Goal: Task Accomplishment & Management: Use online tool/utility

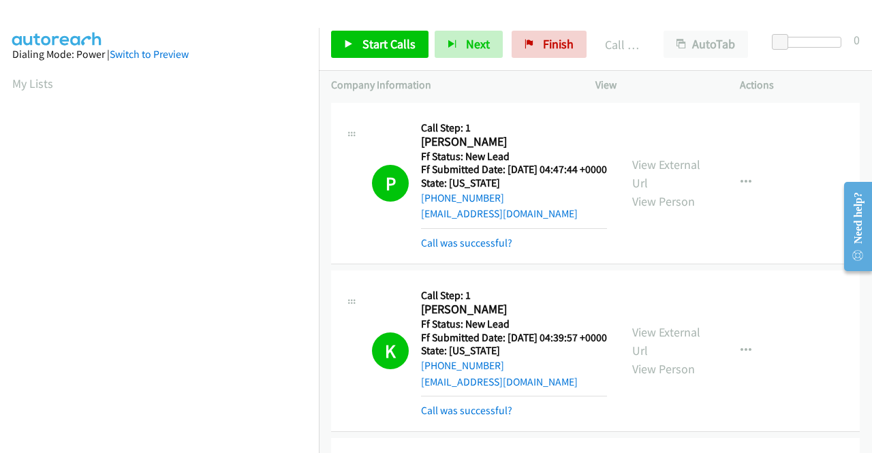
scroll to position [311, 0]
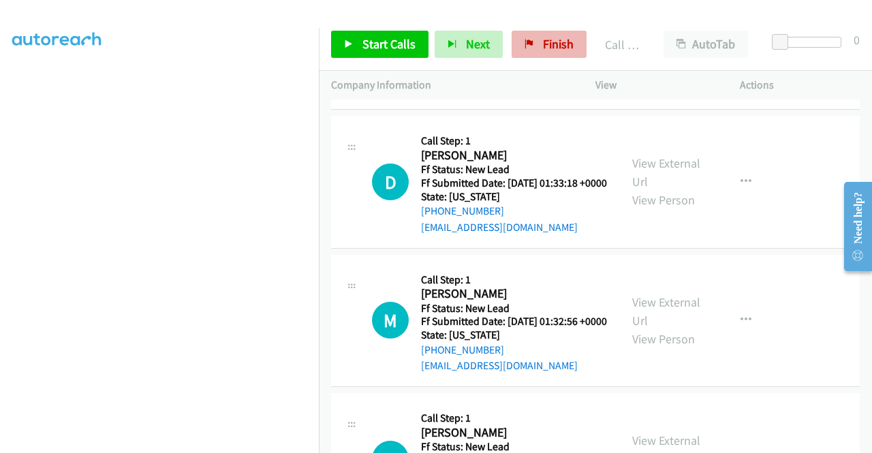
click at [523, 50] on link "Finish" at bounding box center [549, 44] width 75 height 27
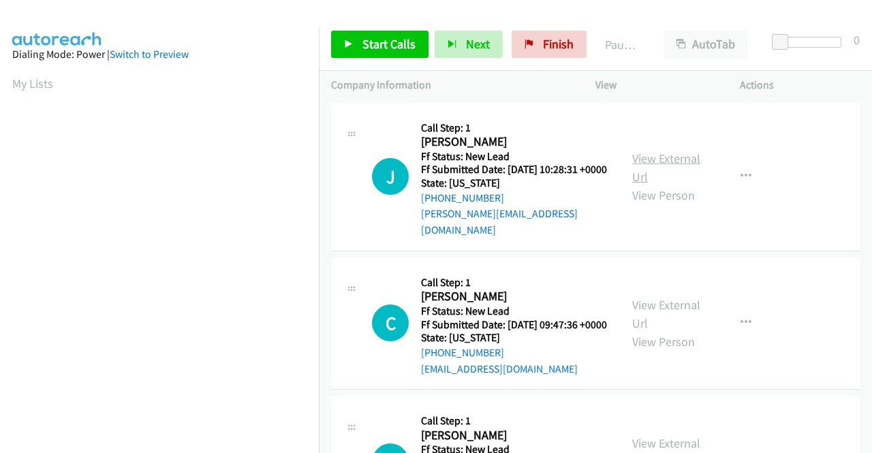
click at [680, 156] on link "View External Url" at bounding box center [666, 168] width 68 height 34
click at [658, 305] on link "View External Url" at bounding box center [666, 314] width 68 height 34
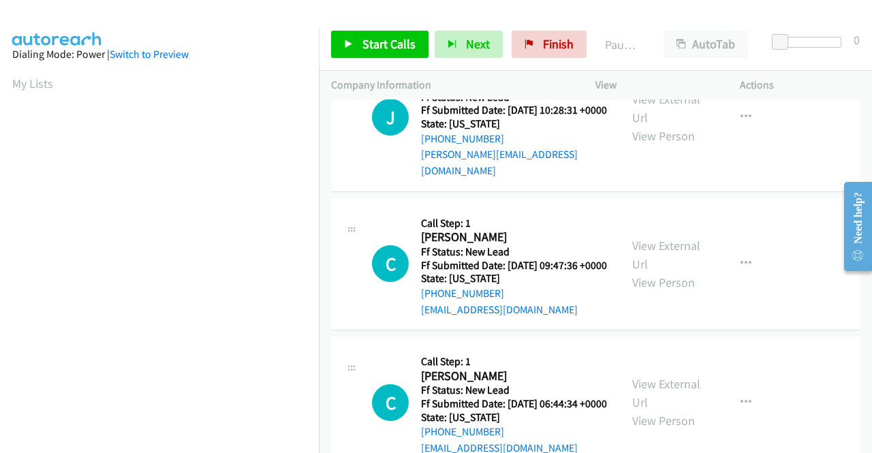
scroll to position [136, 0]
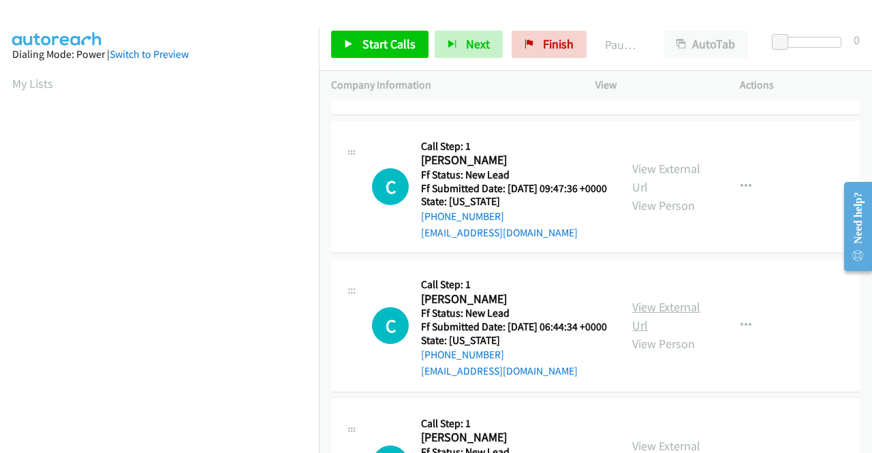
click at [677, 321] on link "View External Url" at bounding box center [666, 316] width 68 height 34
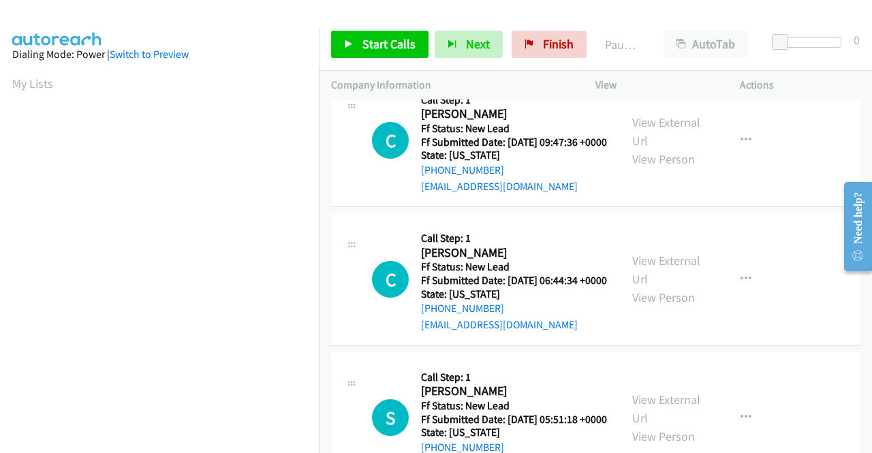
scroll to position [204, 0]
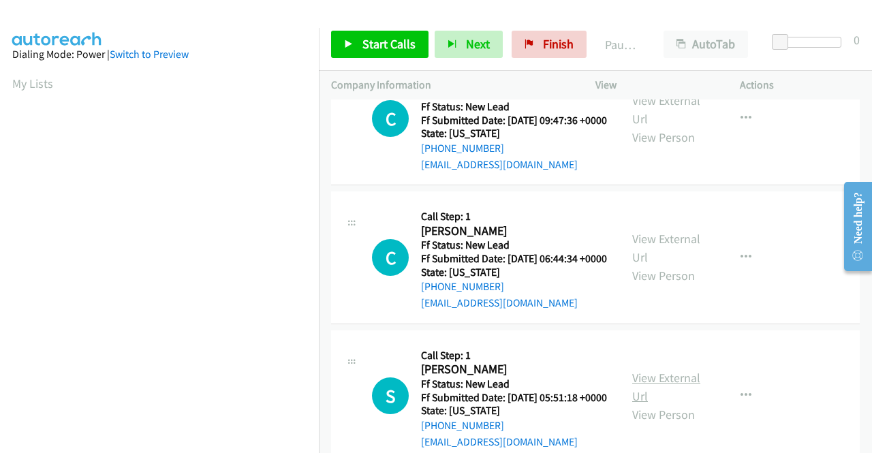
click at [676, 404] on link "View External Url" at bounding box center [666, 387] width 68 height 34
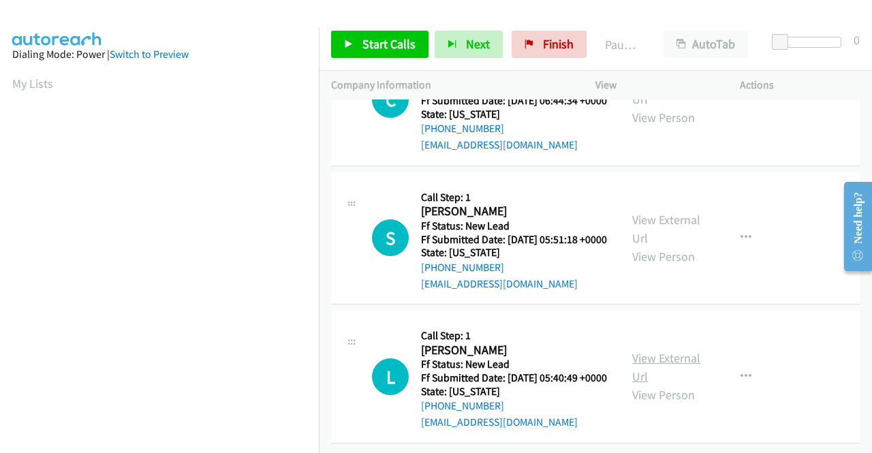
scroll to position [409, 0]
click at [661, 358] on link "View External Url" at bounding box center [666, 367] width 68 height 34
click at [782, 296] on td "S Callback Scheduled Call Step: 1 Shannon Donovan America/Chicago Ff Status: Ne…" at bounding box center [595, 238] width 553 height 139
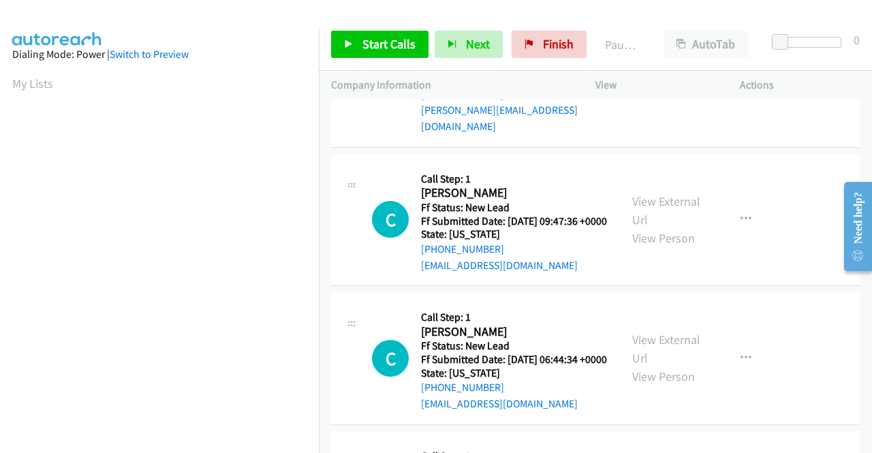
scroll to position [0, 0]
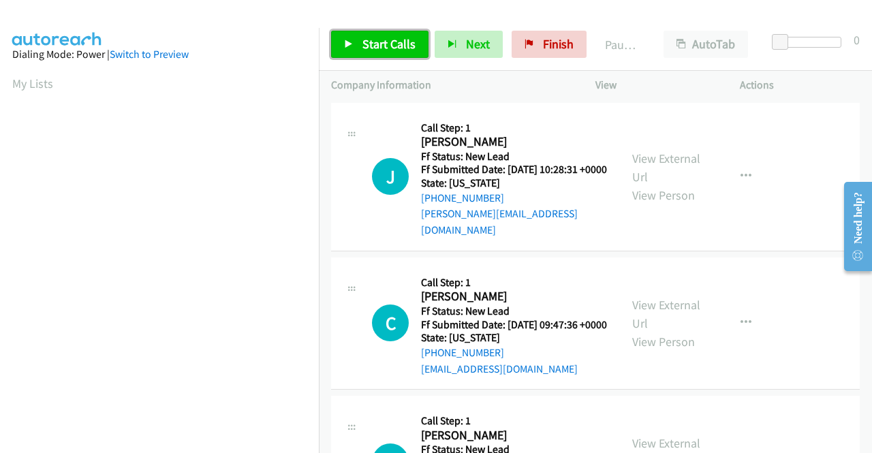
click at [366, 43] on span "Start Calls" at bounding box center [389, 44] width 53 height 16
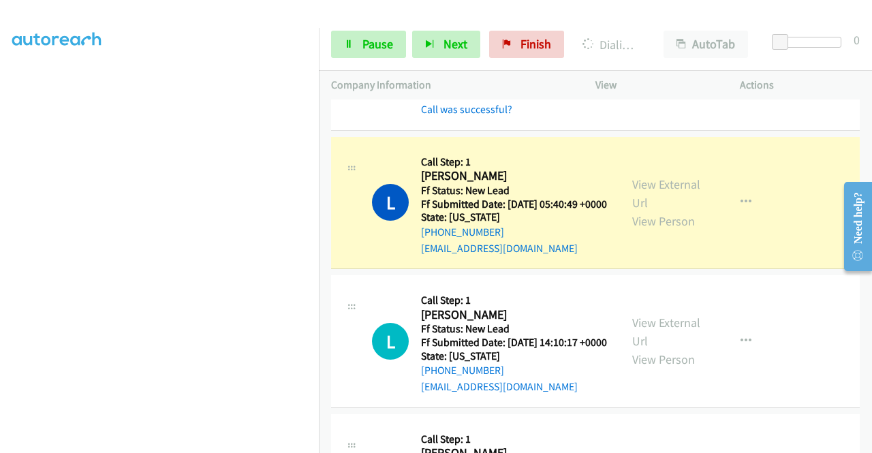
scroll to position [782, 0]
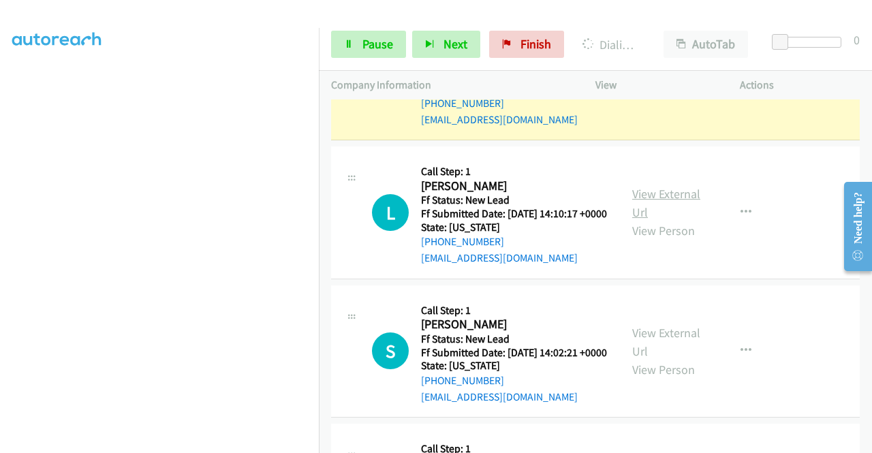
click at [673, 220] on link "View External Url" at bounding box center [666, 203] width 68 height 34
click at [675, 359] on link "View External Url" at bounding box center [666, 342] width 68 height 34
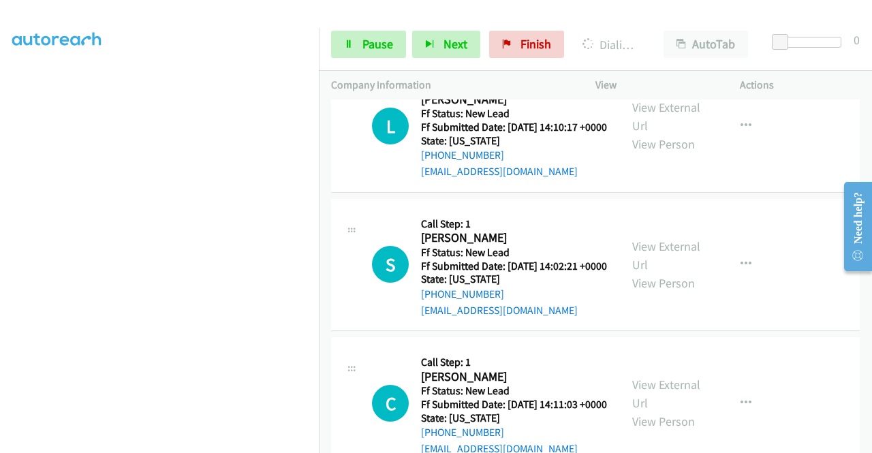
scroll to position [918, 0]
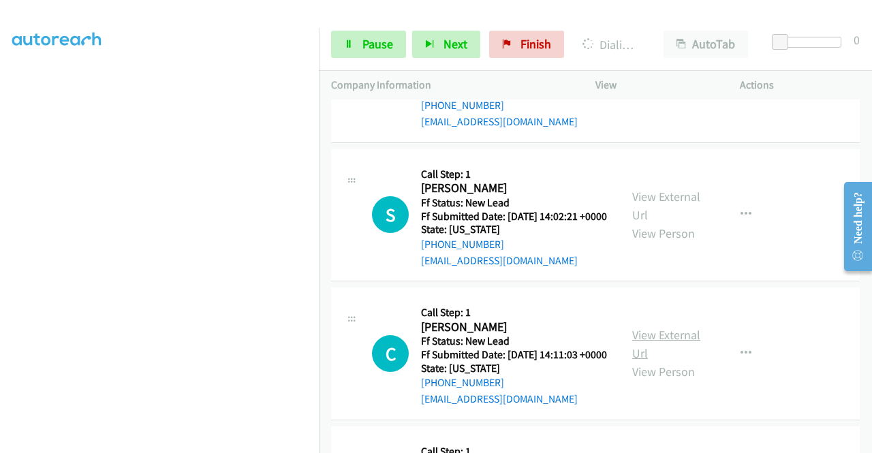
click at [673, 361] on link "View External Url" at bounding box center [666, 344] width 68 height 34
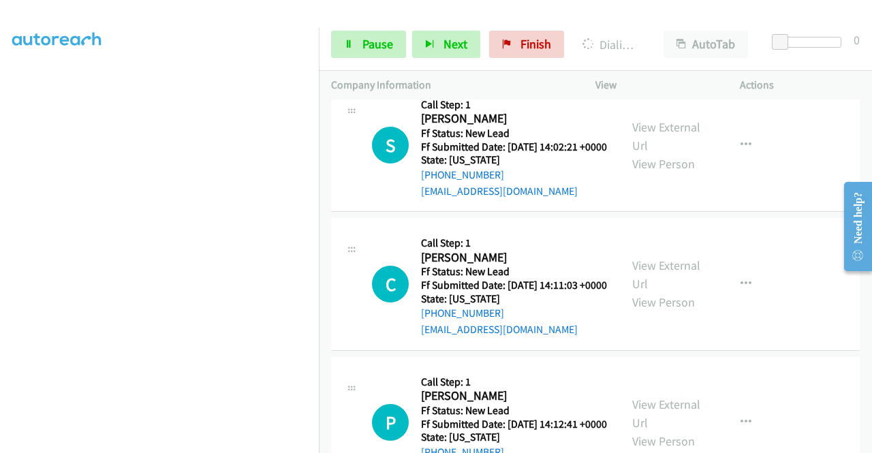
scroll to position [1122, 0]
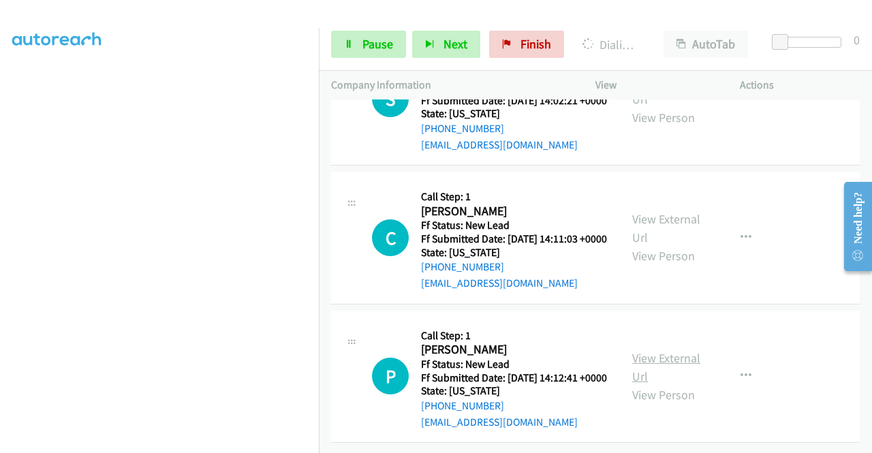
click at [664, 369] on link "View External Url" at bounding box center [666, 367] width 68 height 34
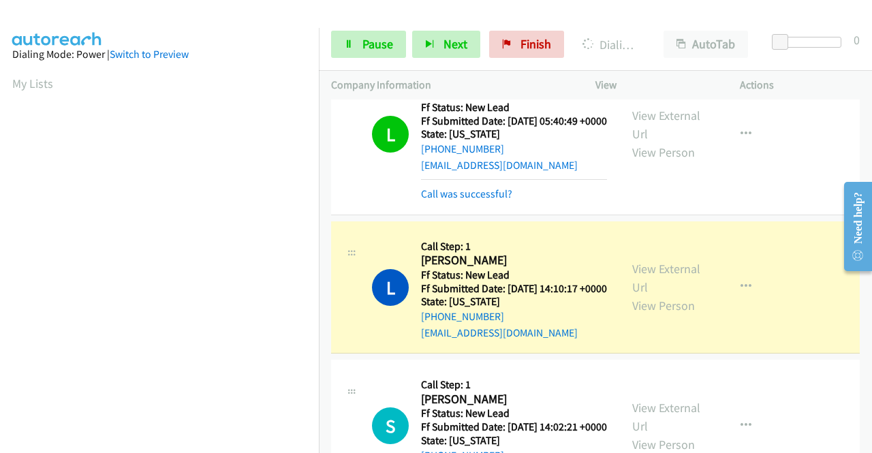
scroll to position [311, 0]
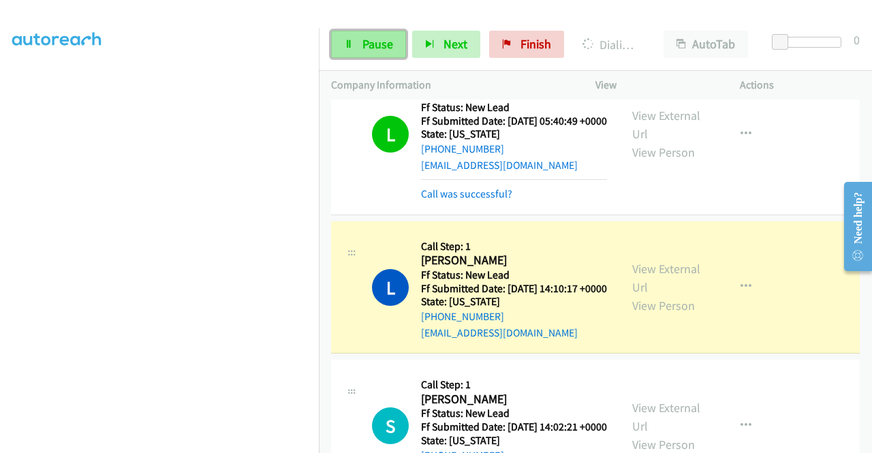
click at [363, 49] on span "Pause" at bounding box center [378, 44] width 31 height 16
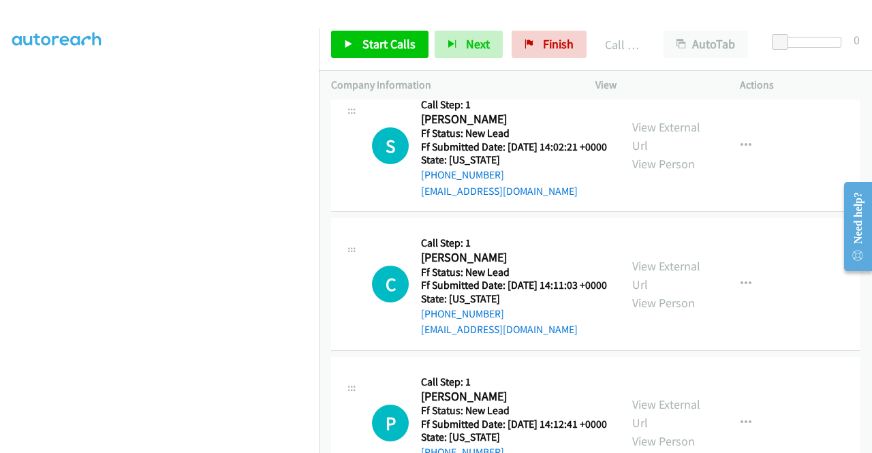
scroll to position [1203, 0]
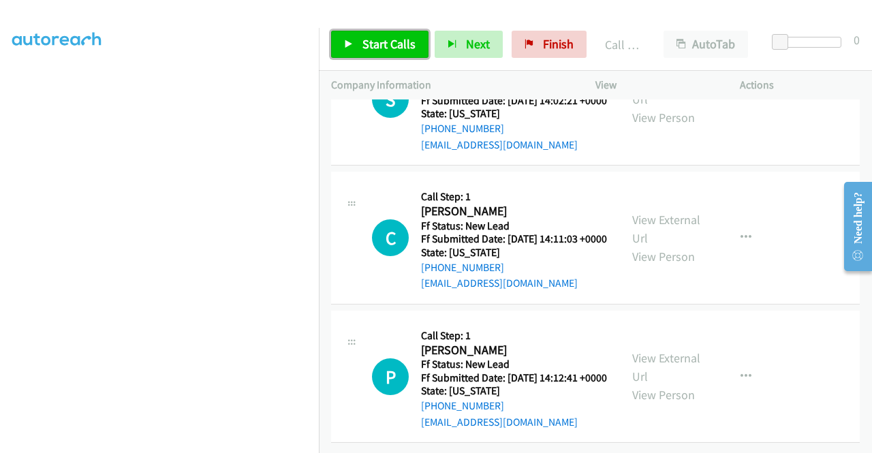
click at [368, 42] on span "Start Calls" at bounding box center [389, 44] width 53 height 16
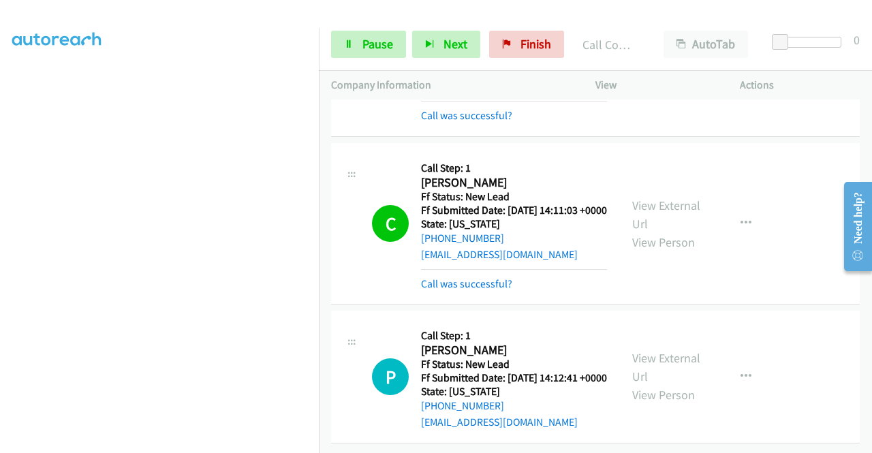
click at [844, 305] on div "C Callback Scheduled Call Step: 1 Channing Lewis America/Chicago Ff Status: New…" at bounding box center [595, 223] width 529 height 161
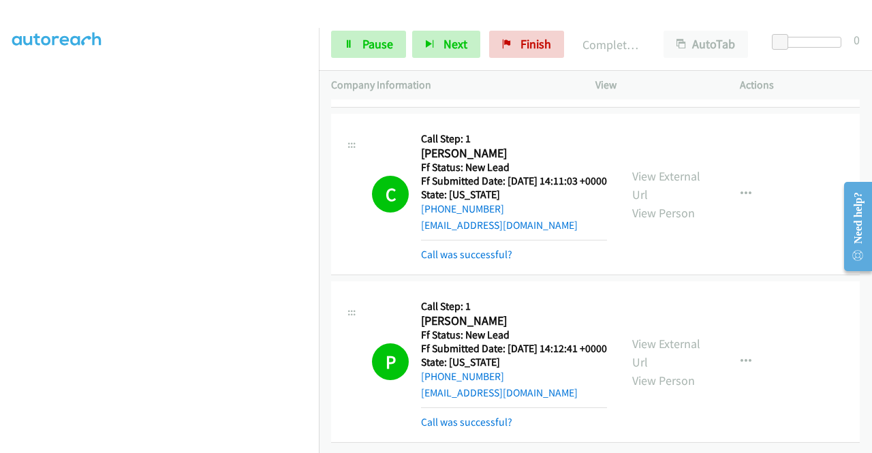
drag, startPoint x: 820, startPoint y: 67, endPoint x: 734, endPoint y: 67, distance: 86.5
click at [822, 67] on div "Start Calls Pause Next Finish Completed All Calls AutoTab AutoTab 0" at bounding box center [595, 44] width 553 height 52
click at [523, 48] on span "Finish" at bounding box center [536, 44] width 31 height 16
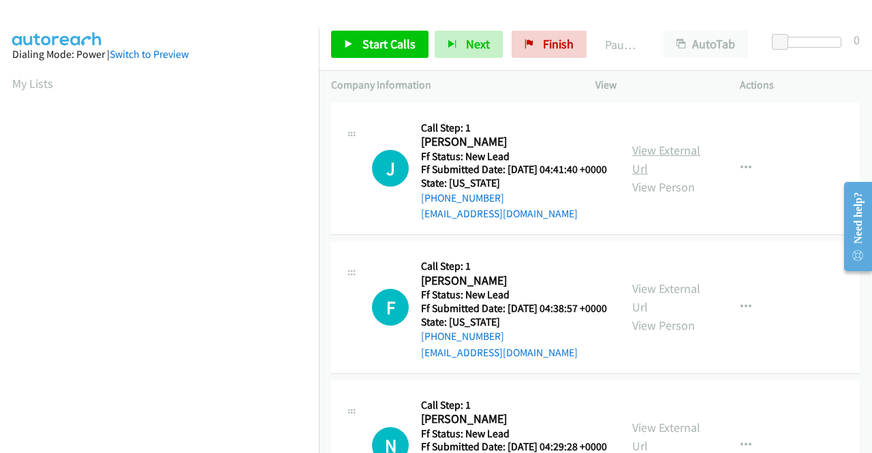
click at [675, 151] on link "View External Url" at bounding box center [666, 159] width 68 height 34
click at [682, 155] on link "View External Url" at bounding box center [666, 159] width 68 height 34
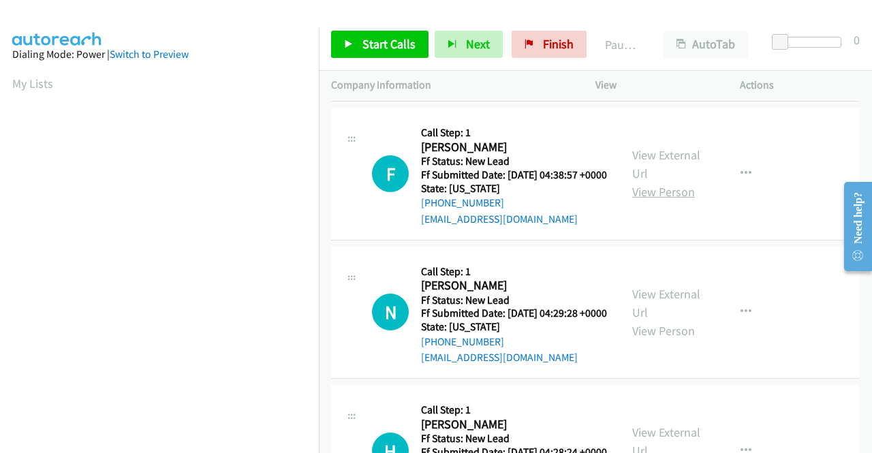
scroll to position [136, 0]
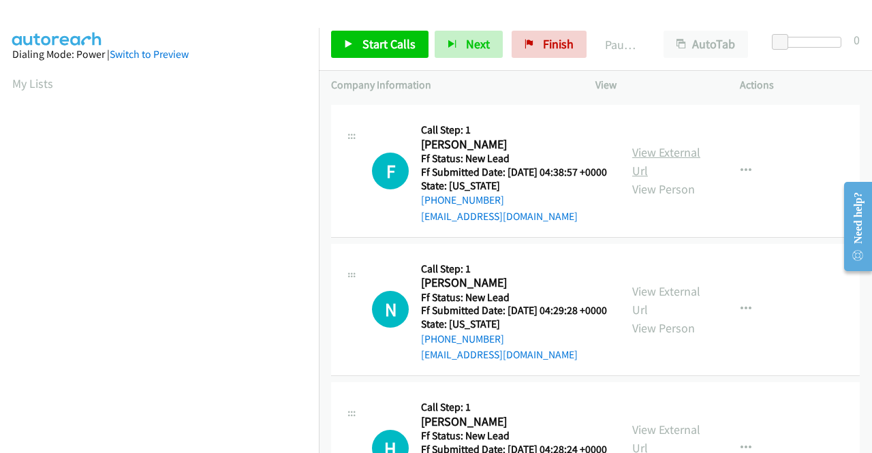
click at [672, 170] on link "View External Url" at bounding box center [666, 161] width 68 height 34
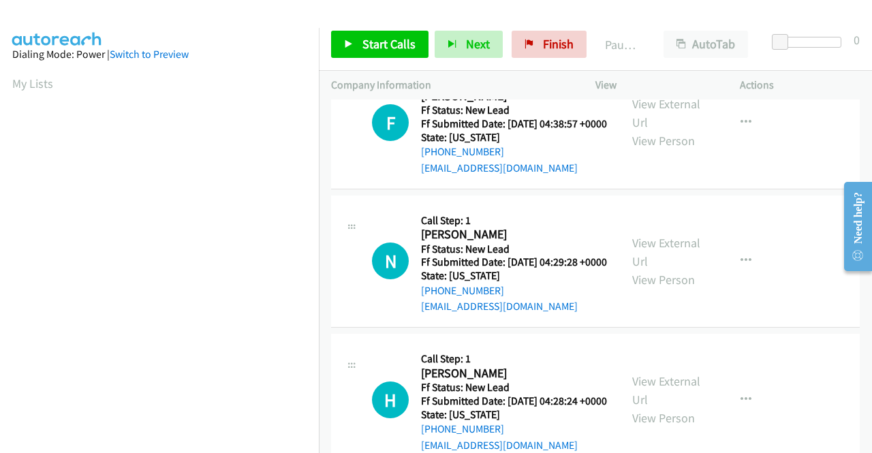
scroll to position [204, 0]
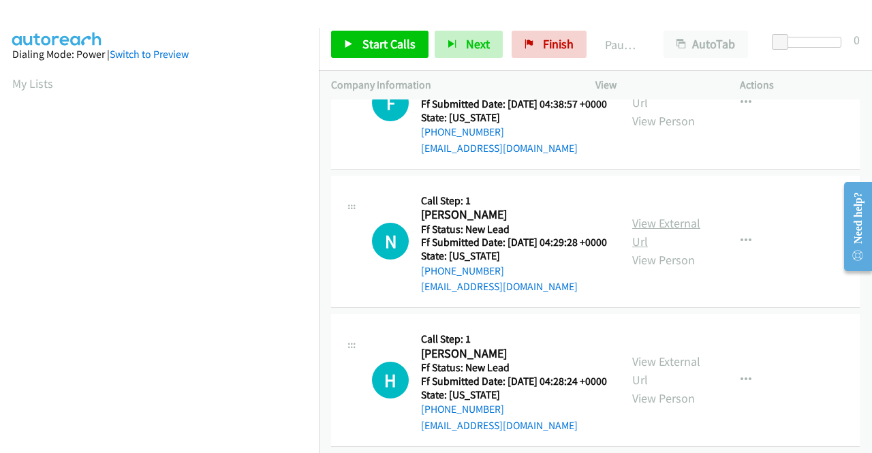
click at [679, 249] on link "View External Url" at bounding box center [666, 232] width 68 height 34
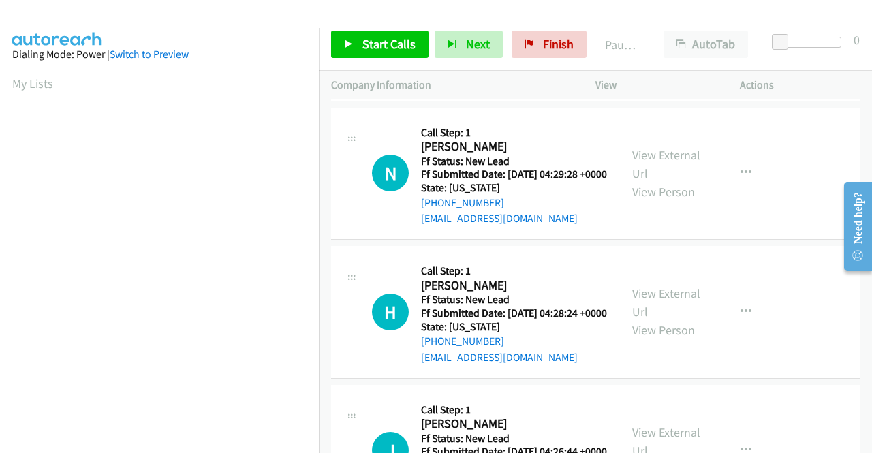
scroll to position [341, 0]
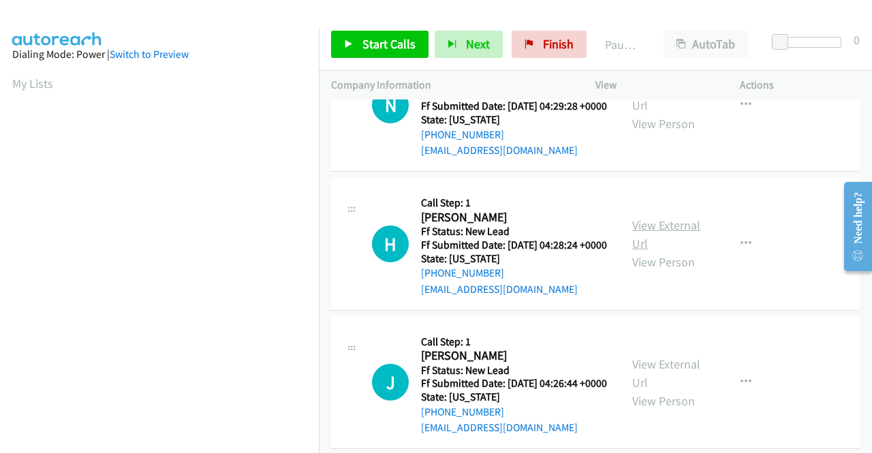
click at [691, 251] on link "View External Url" at bounding box center [666, 234] width 68 height 34
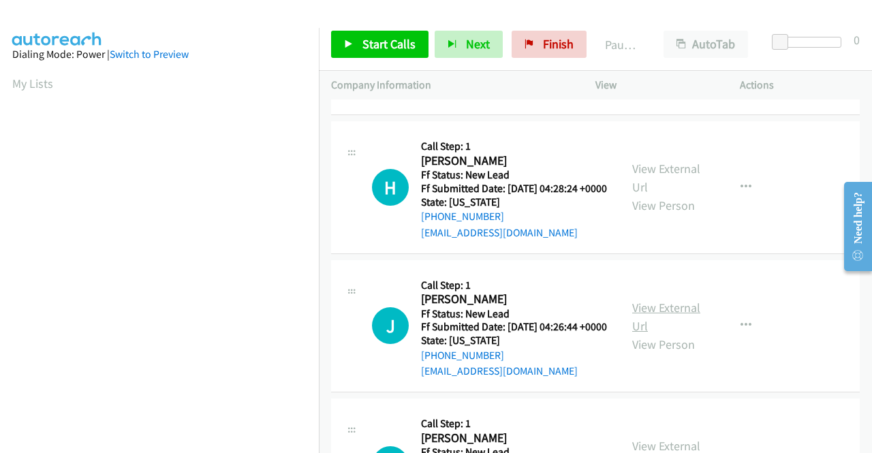
scroll to position [477, 0]
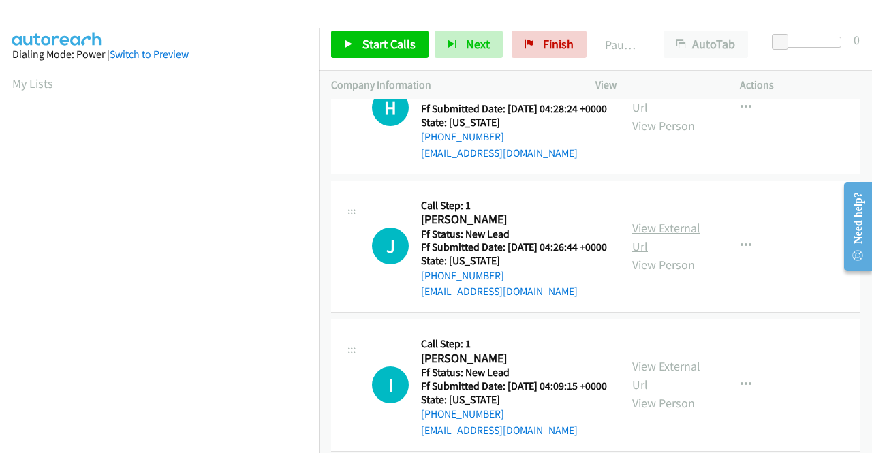
click at [662, 274] on div "View External Url View Person" at bounding box center [667, 246] width 71 height 55
click at [662, 254] on link "View External Url" at bounding box center [666, 237] width 68 height 34
drag, startPoint x: 540, startPoint y: 43, endPoint x: 520, endPoint y: 152, distance: 110.8
click at [543, 43] on span "Finish" at bounding box center [558, 44] width 31 height 16
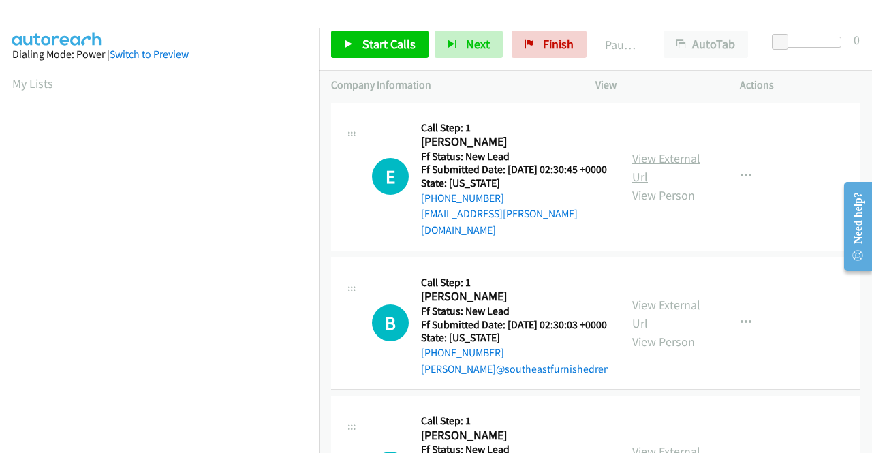
click at [656, 156] on link "View External Url" at bounding box center [666, 168] width 68 height 34
click at [680, 302] on link "View External Url" at bounding box center [666, 314] width 68 height 34
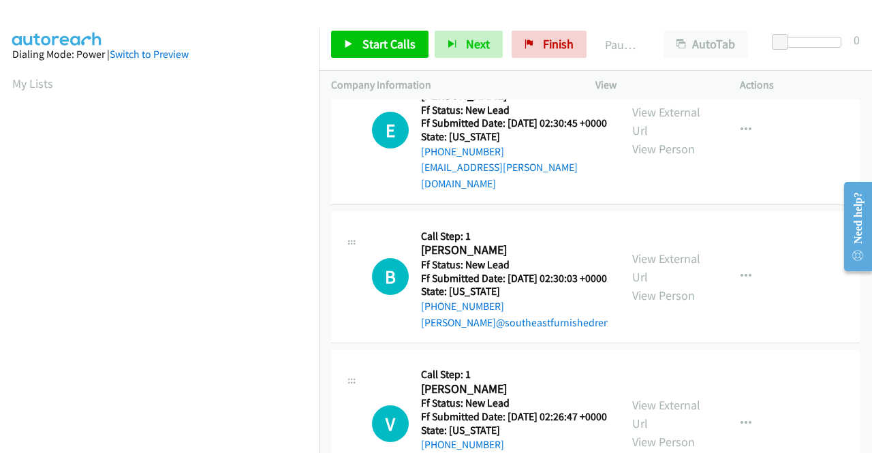
scroll to position [68, 0]
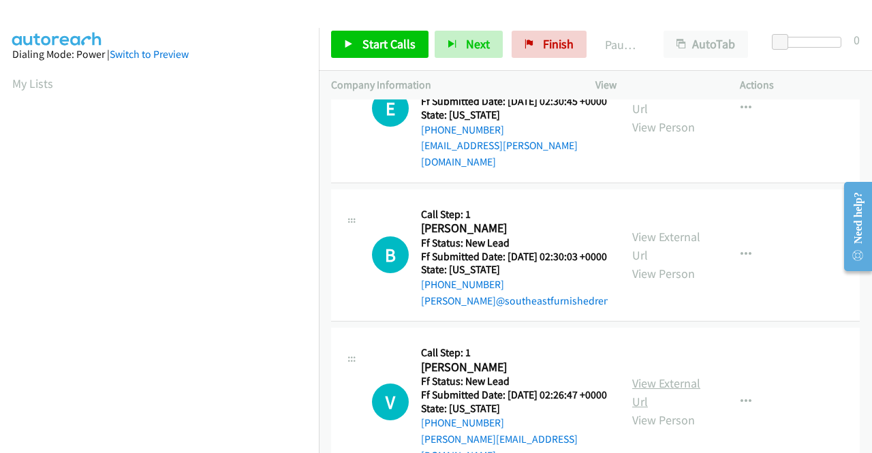
click at [671, 389] on link "View External Url" at bounding box center [666, 392] width 68 height 34
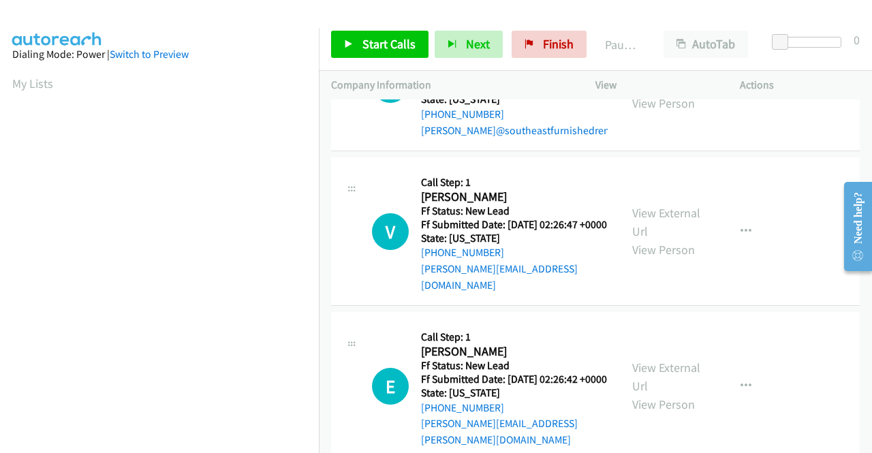
scroll to position [273, 0]
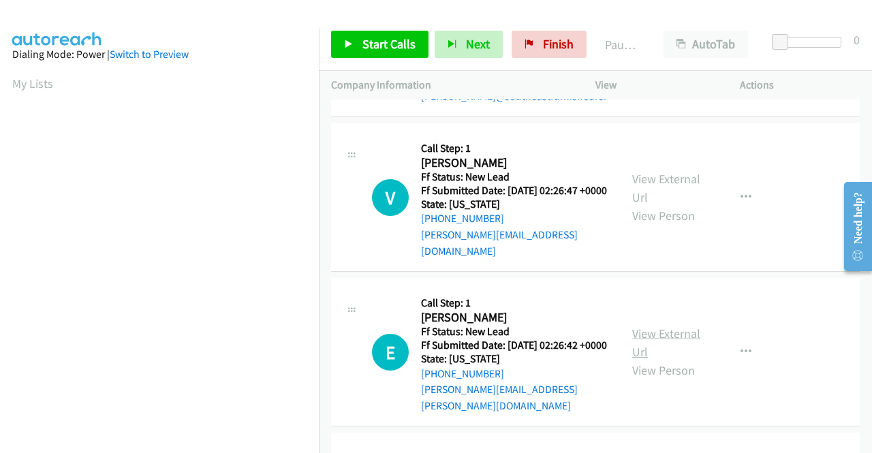
click at [668, 340] on link "View External Url" at bounding box center [666, 343] width 68 height 34
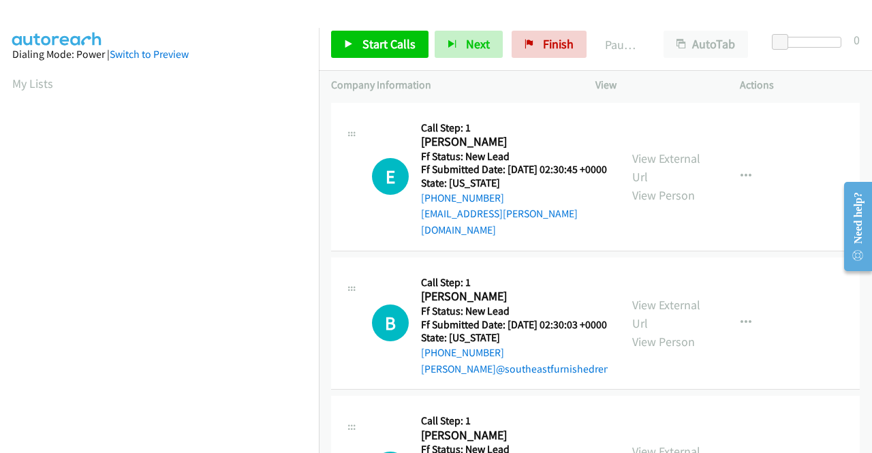
click at [784, 249] on td "E Callback Scheduled Call Step: 1 [PERSON_NAME] America/[GEOGRAPHIC_DATA] Ff St…" at bounding box center [595, 176] width 553 height 155
click at [380, 50] on span "Start Calls" at bounding box center [389, 44] width 53 height 16
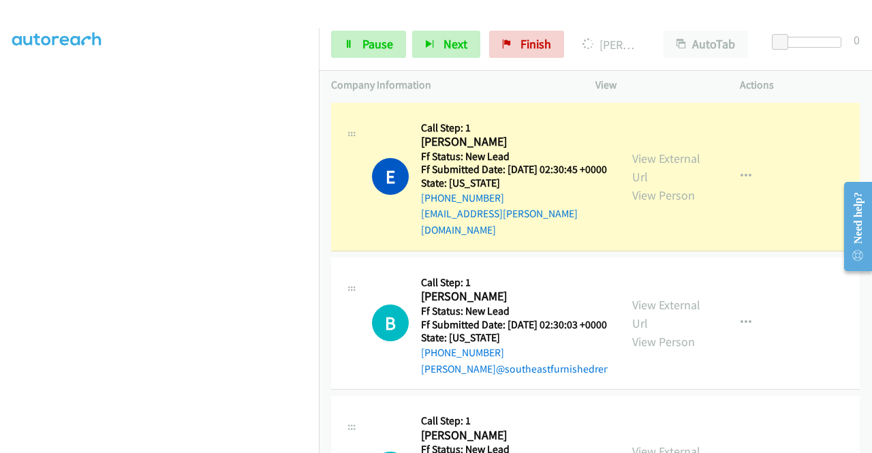
scroll to position [273, 0]
click at [363, 33] on link "Pause" at bounding box center [368, 44] width 75 height 27
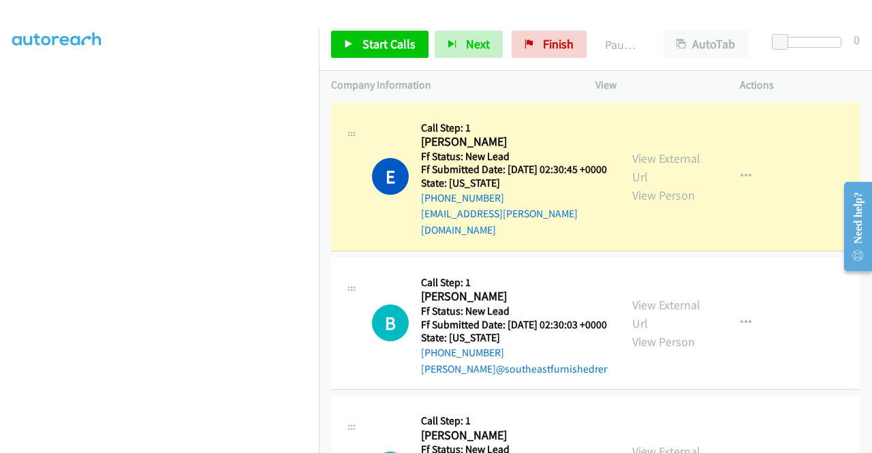
scroll to position [281, 0]
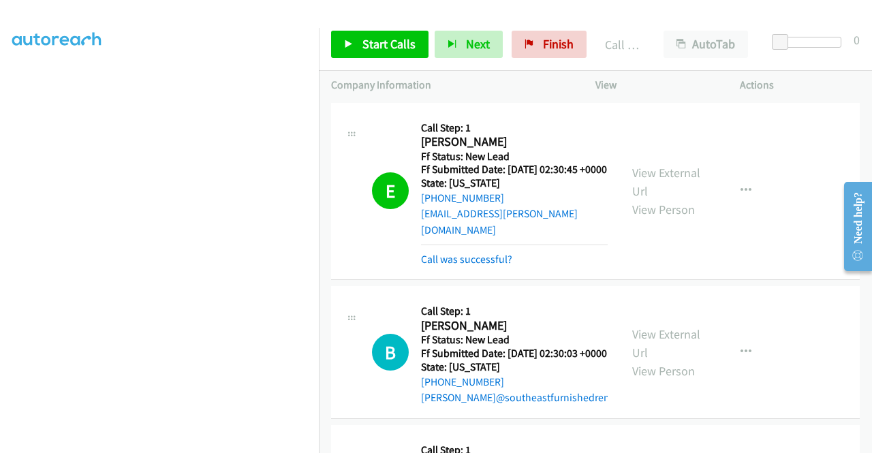
click at [797, 283] on td "B Callback Scheduled Call Step: 1 [PERSON_NAME] America/[GEOGRAPHIC_DATA] Ff St…" at bounding box center [595, 352] width 553 height 139
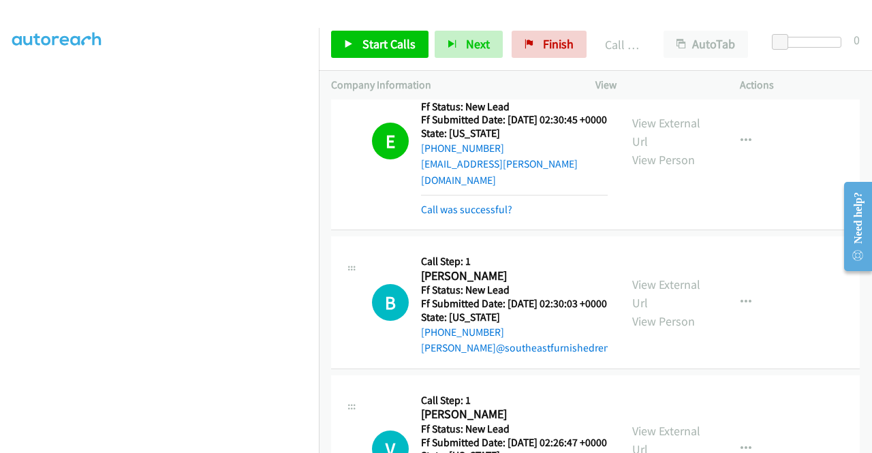
scroll to position [68, 0]
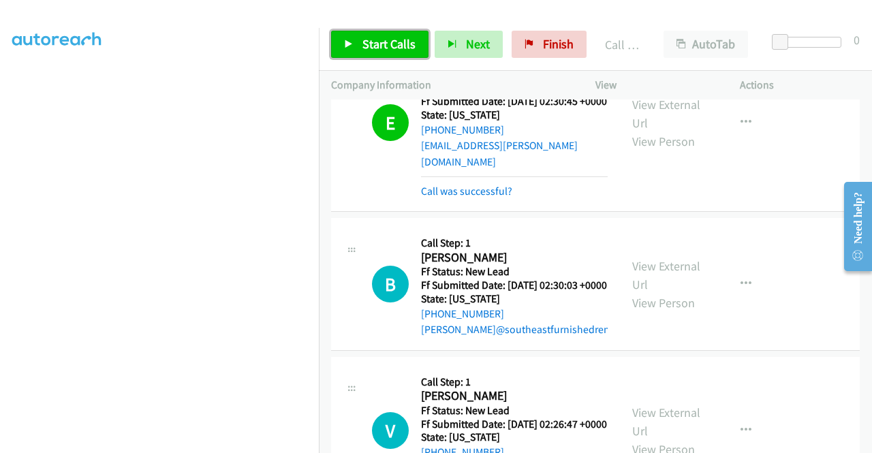
click at [384, 44] on span "Start Calls" at bounding box center [389, 44] width 53 height 16
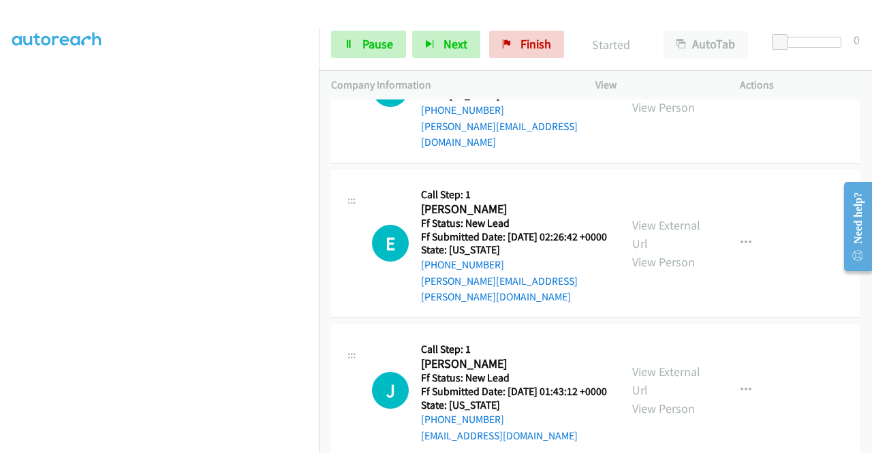
scroll to position [477, 0]
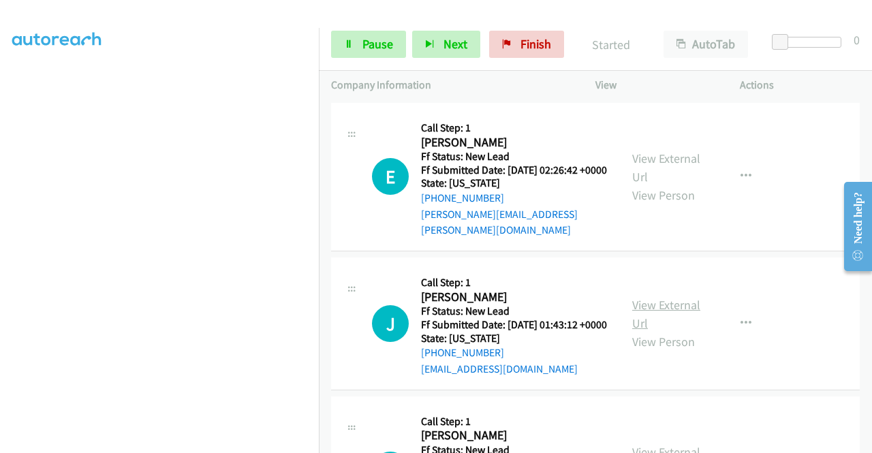
click at [669, 318] on link "View External Url" at bounding box center [666, 314] width 68 height 34
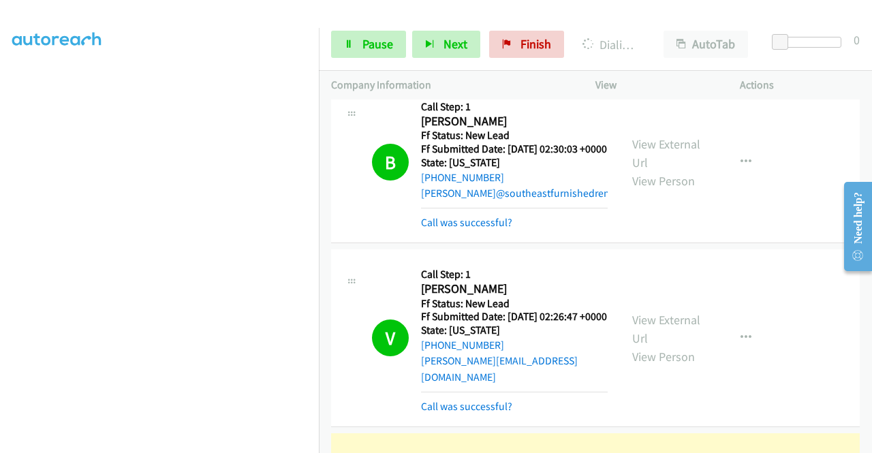
scroll to position [409, 0]
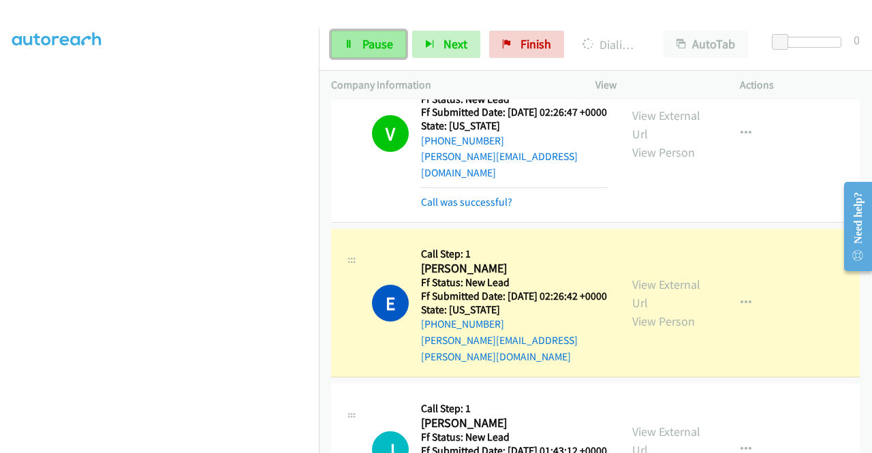
click at [377, 42] on span "Pause" at bounding box center [378, 44] width 31 height 16
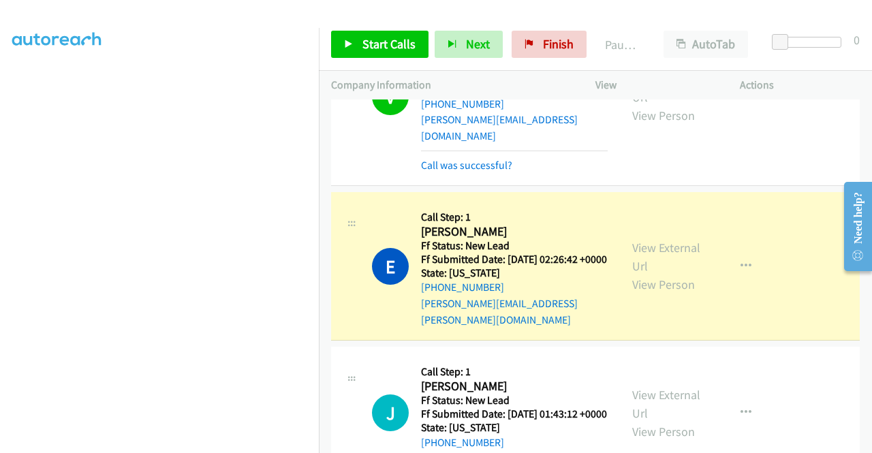
scroll to position [477, 0]
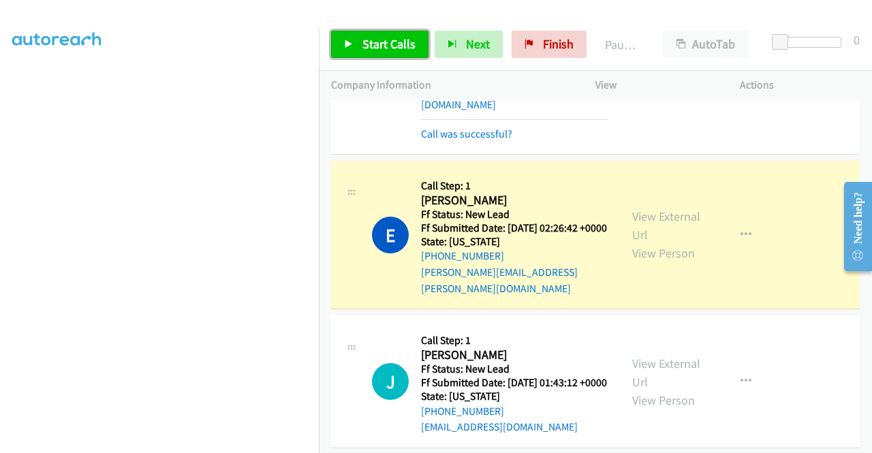
drag, startPoint x: 386, startPoint y: 52, endPoint x: 378, endPoint y: 59, distance: 9.7
click at [384, 53] on link "Start Calls" at bounding box center [379, 44] width 97 height 27
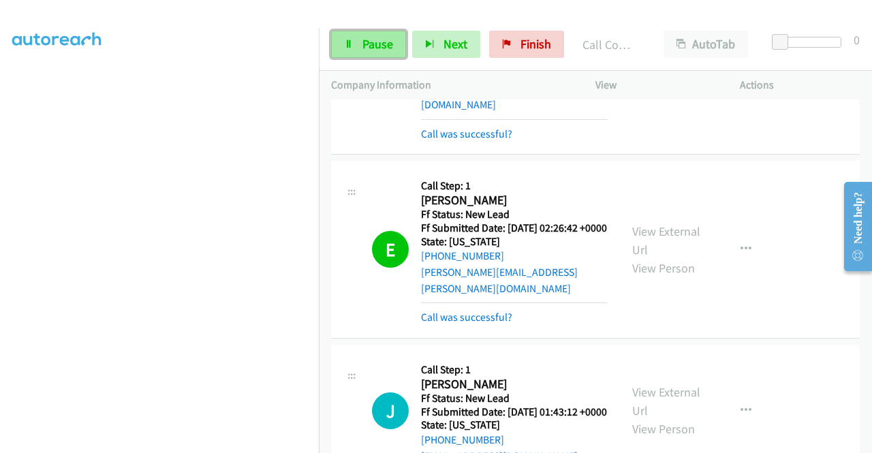
click at [367, 51] on span "Pause" at bounding box center [378, 44] width 31 height 16
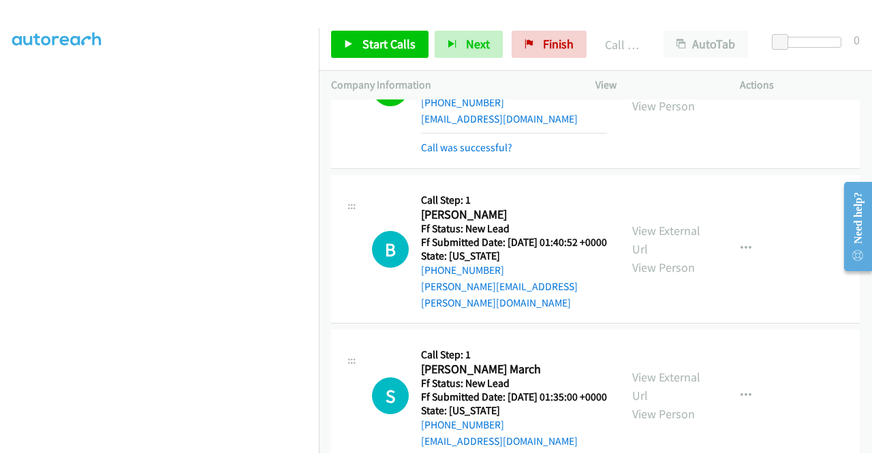
scroll to position [818, 0]
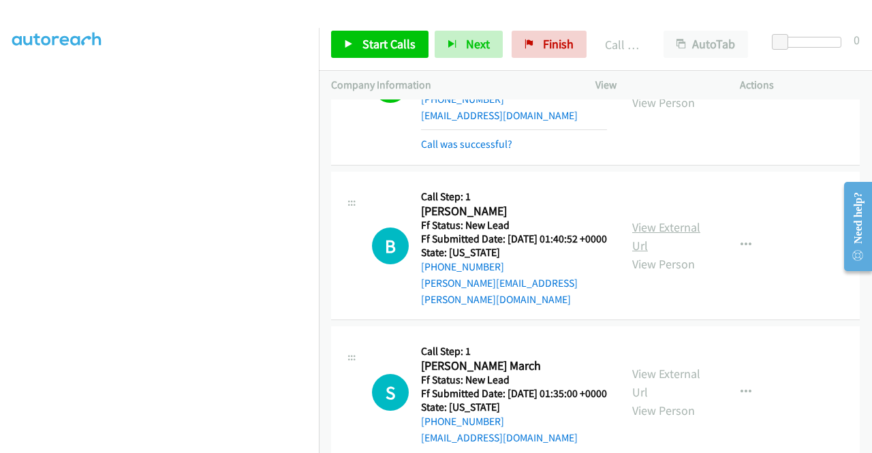
click at [674, 246] on link "View External Url" at bounding box center [666, 236] width 68 height 34
click at [662, 389] on link "View External Url" at bounding box center [666, 383] width 68 height 34
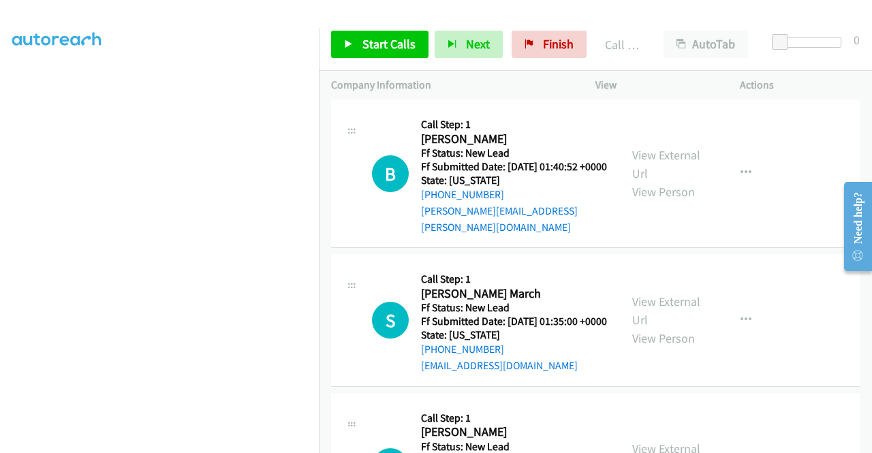
scroll to position [954, 0]
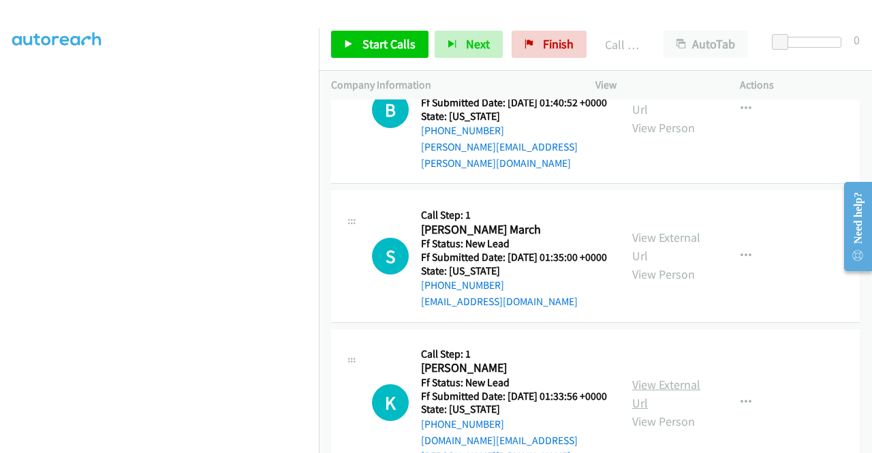
click at [678, 405] on link "View External Url" at bounding box center [666, 394] width 68 height 34
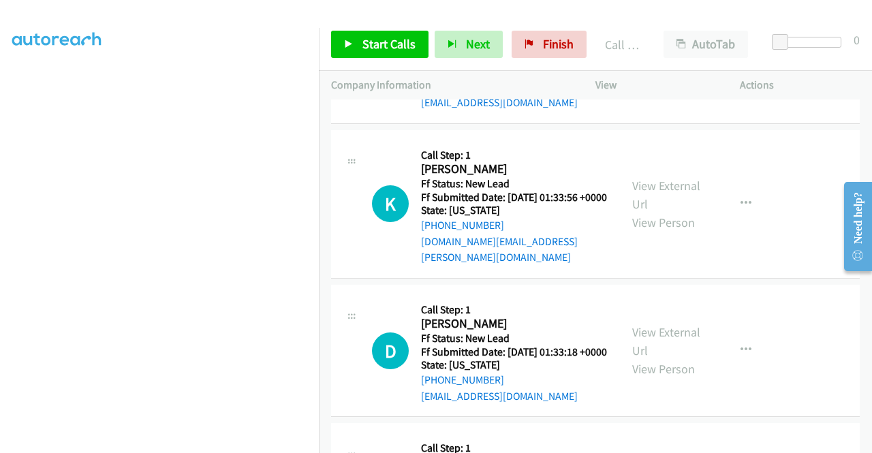
scroll to position [1158, 0]
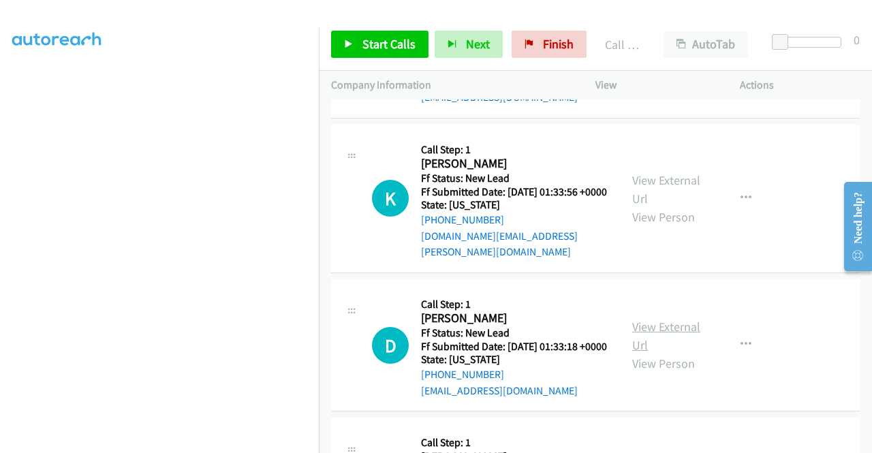
click at [681, 353] on link "View External Url" at bounding box center [666, 336] width 68 height 34
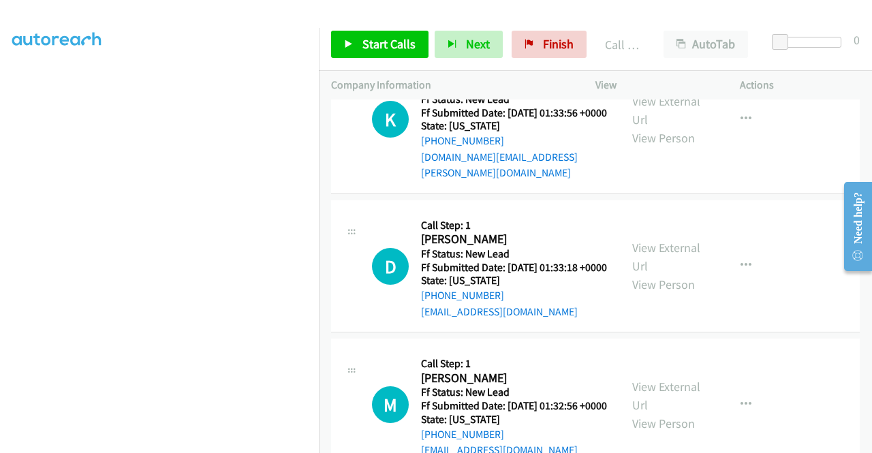
scroll to position [1295, 0]
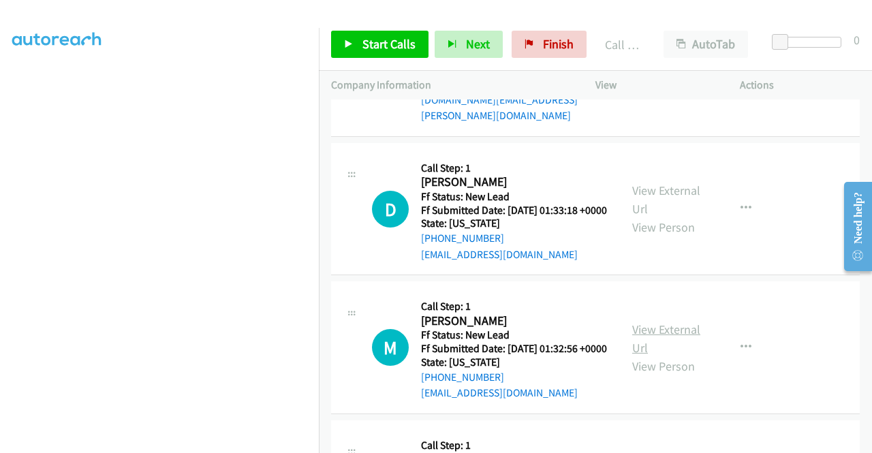
click at [656, 356] on link "View External Url" at bounding box center [666, 339] width 68 height 34
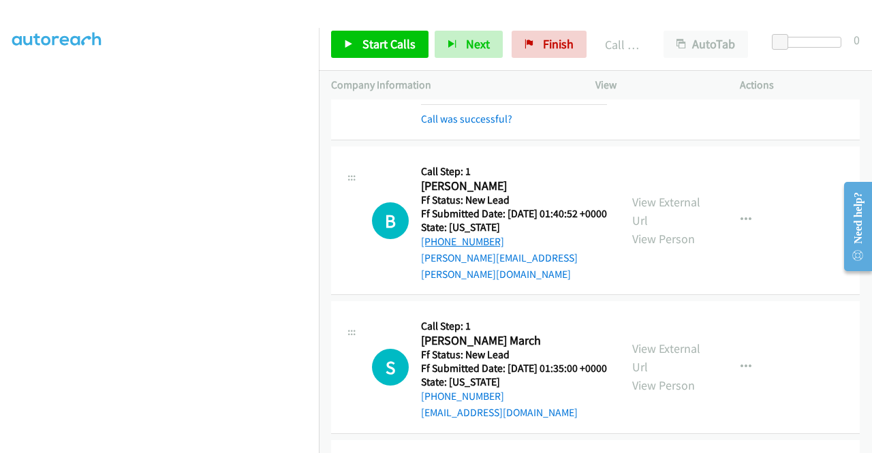
scroll to position [750, 0]
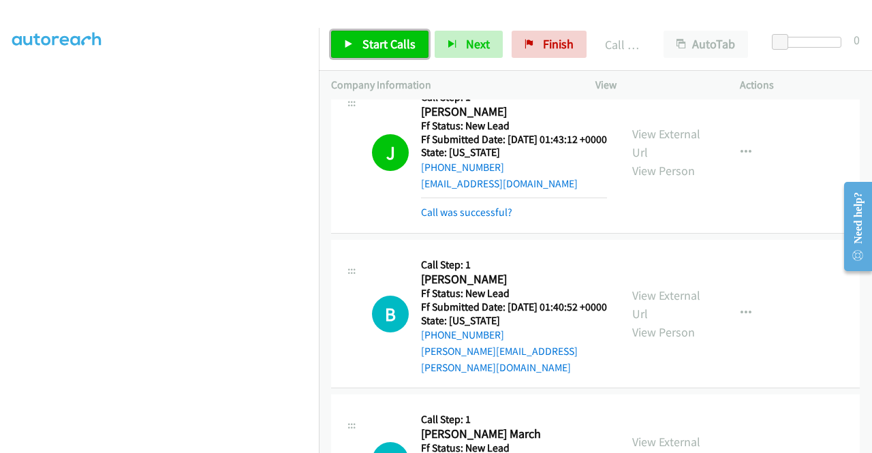
click at [366, 46] on span "Start Calls" at bounding box center [389, 44] width 53 height 16
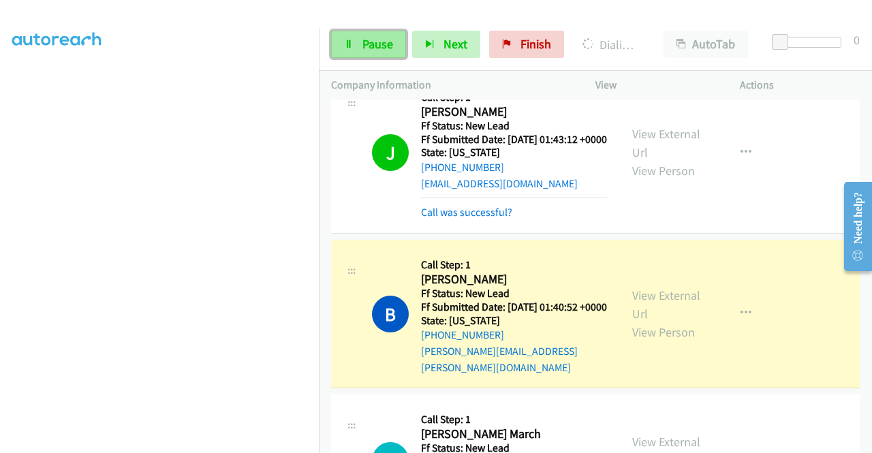
click at [383, 33] on link "Pause" at bounding box center [368, 44] width 75 height 27
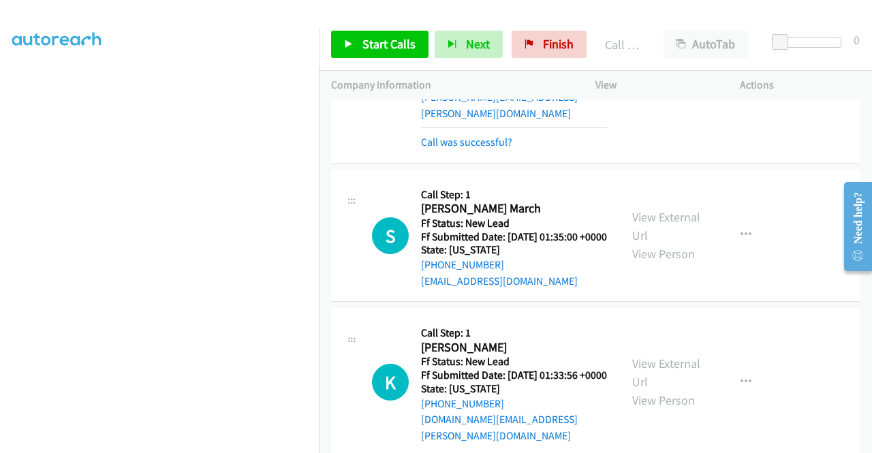
scroll to position [1022, 0]
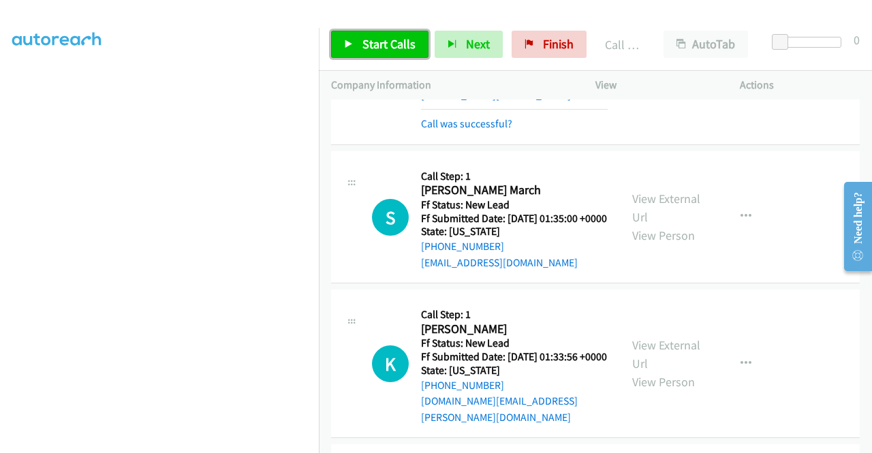
click at [363, 44] on span "Start Calls" at bounding box center [389, 44] width 53 height 16
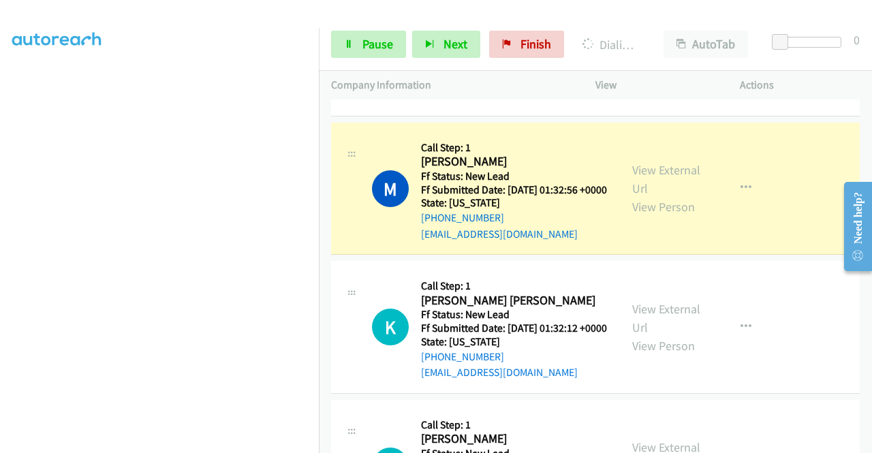
scroll to position [1637, 0]
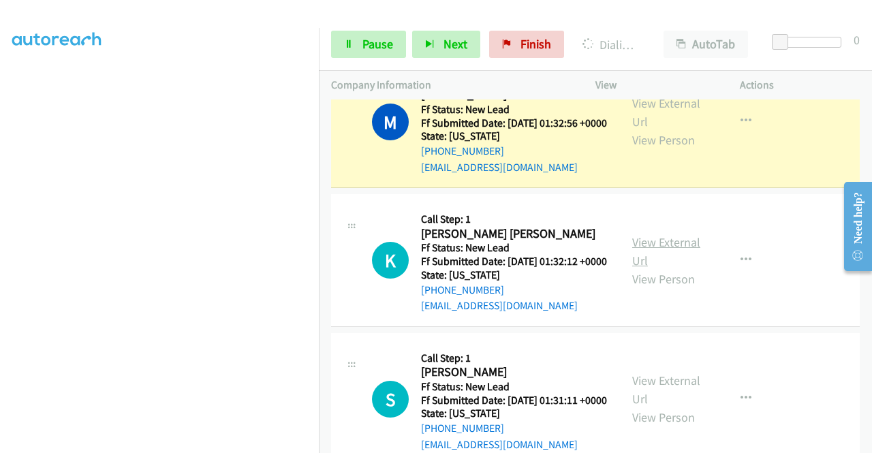
click at [678, 268] on link "View External Url" at bounding box center [666, 251] width 68 height 34
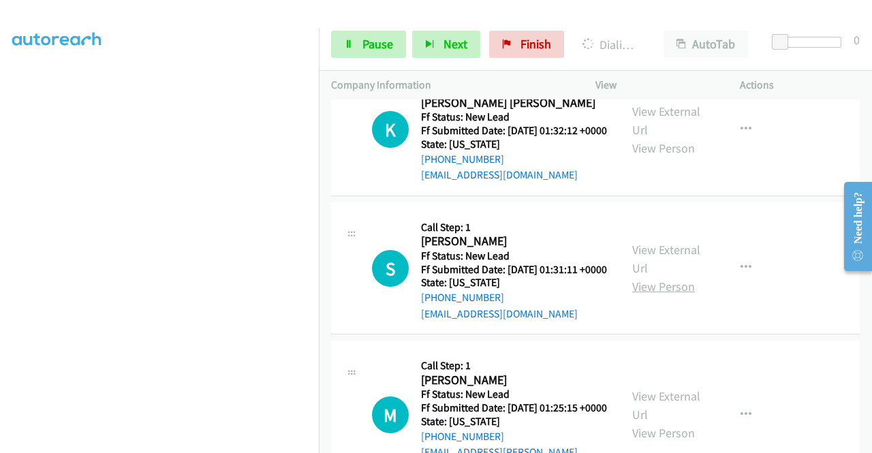
scroll to position [1773, 0]
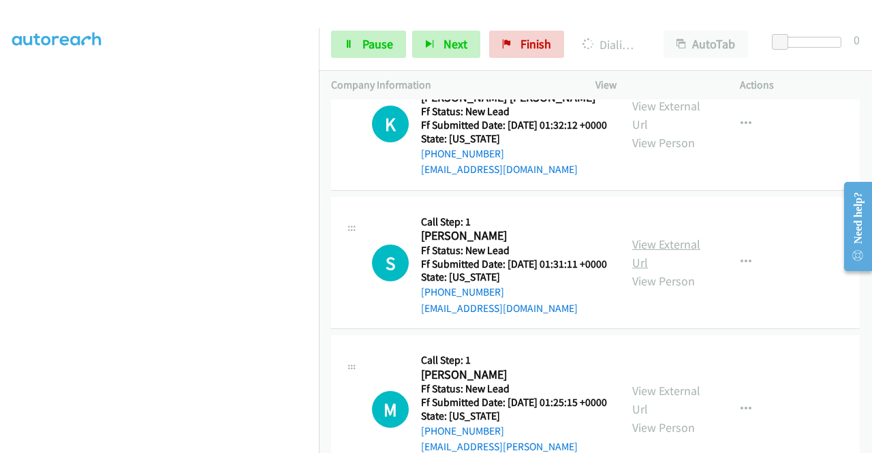
click at [680, 271] on link "View External Url" at bounding box center [666, 253] width 68 height 34
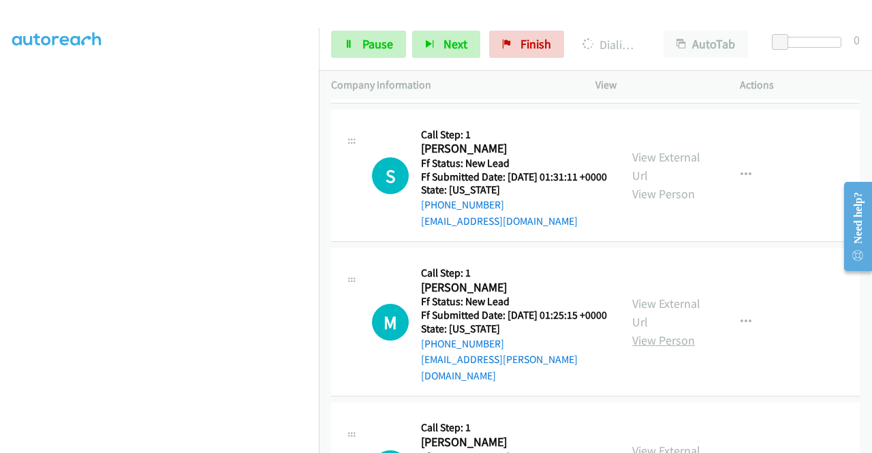
scroll to position [1909, 0]
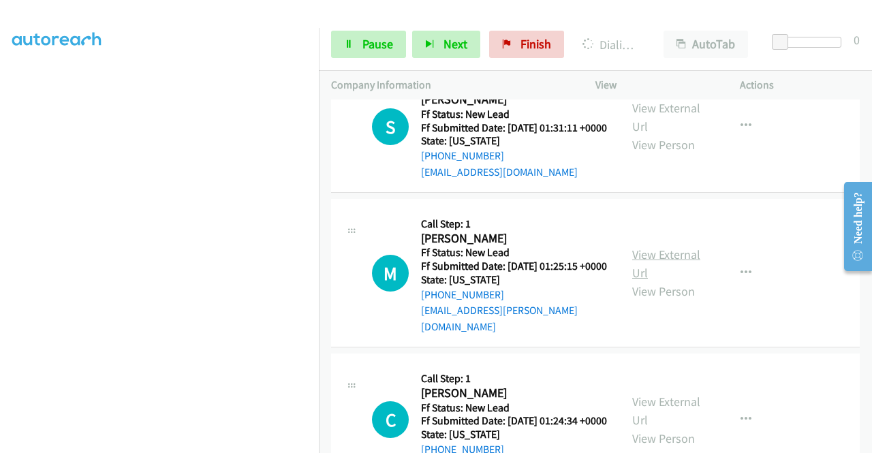
click at [661, 281] on link "View External Url" at bounding box center [666, 264] width 68 height 34
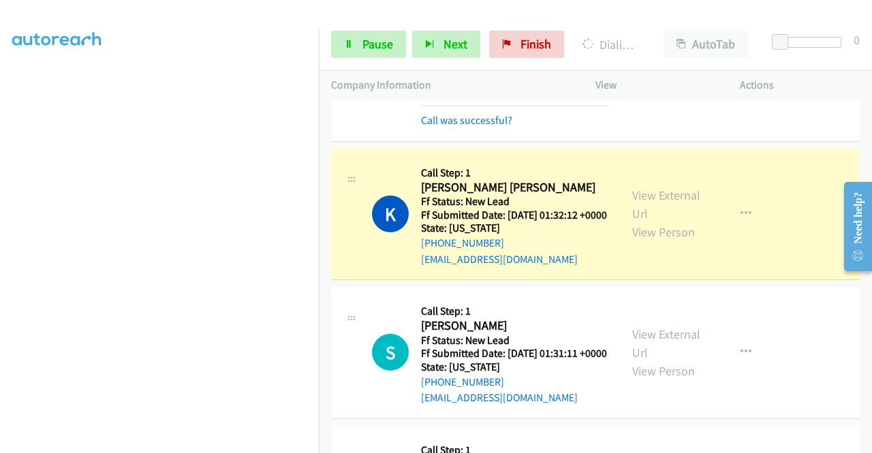
scroll to position [1733, 0]
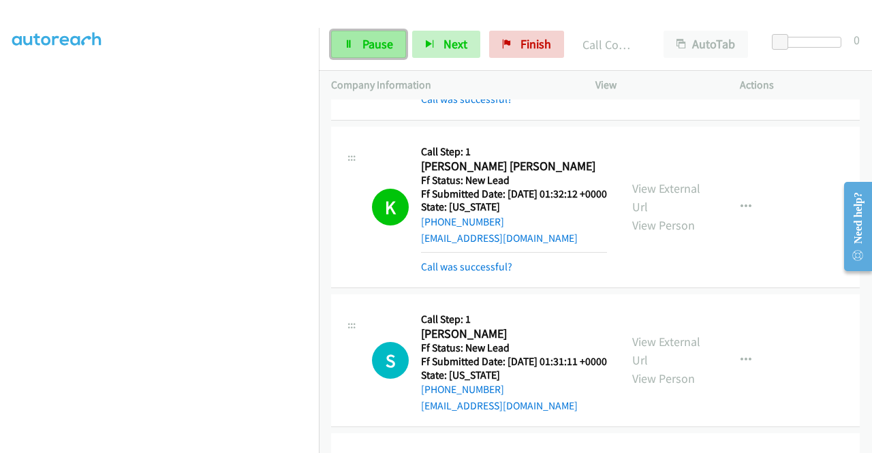
click at [356, 50] on link "Pause" at bounding box center [368, 44] width 75 height 27
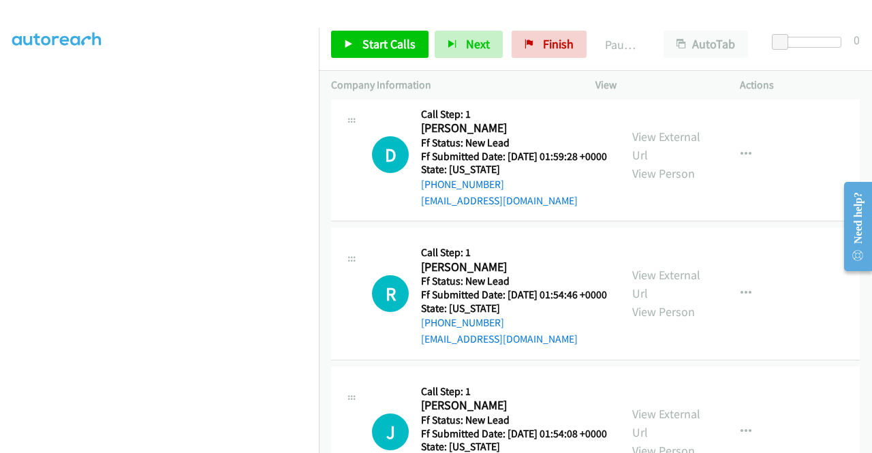
scroll to position [2824, 0]
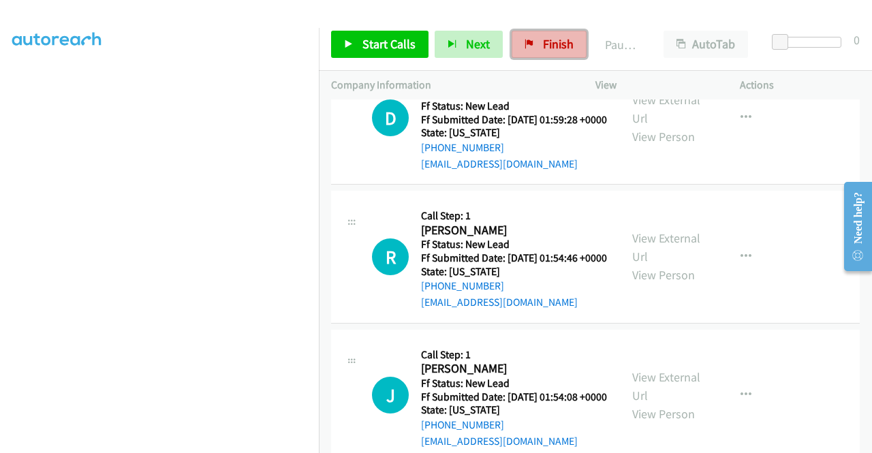
click at [534, 51] on link "Finish" at bounding box center [549, 44] width 75 height 27
